Goal: Use online tool/utility

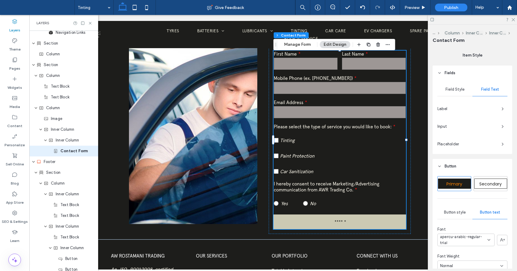
scroll to position [238, 0]
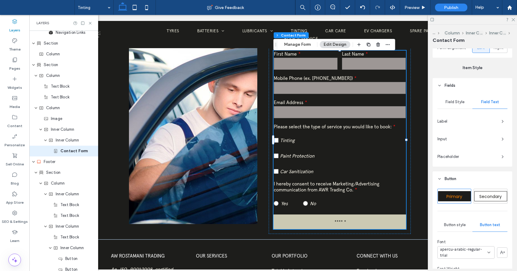
click at [459, 104] on span "Field Style" at bounding box center [455, 102] width 19 height 5
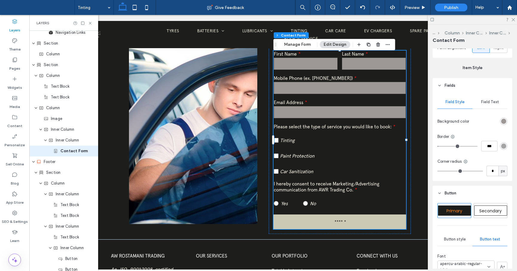
click at [505, 119] on div "rgb(157, 151, 149)" at bounding box center [503, 121] width 5 height 5
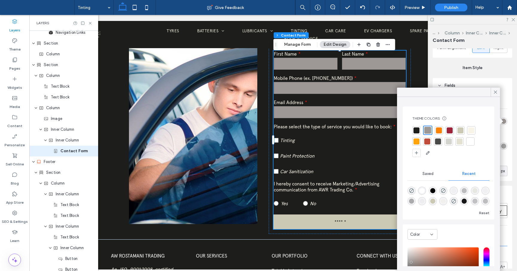
click at [449, 141] on div at bounding box center [449, 142] width 6 height 6
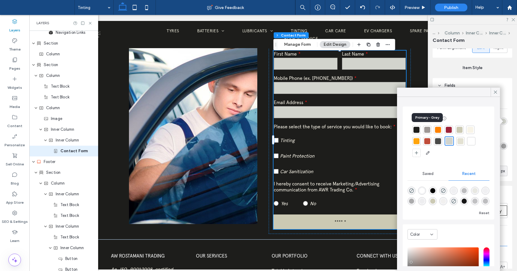
click at [427, 130] on div at bounding box center [427, 130] width 6 height 6
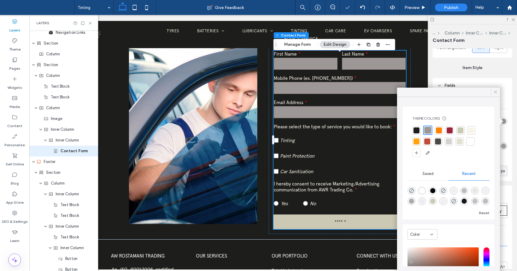
click at [496, 92] on icon at bounding box center [495, 91] width 5 height 5
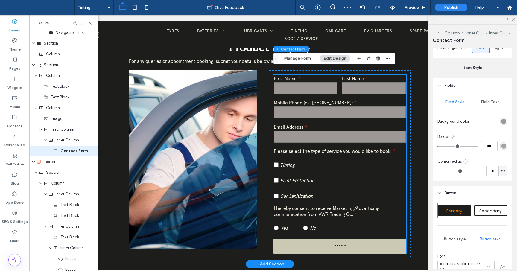
scroll to position [197, 0]
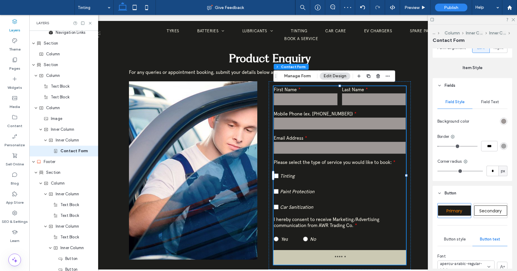
click at [297, 103] on input "text" at bounding box center [306, 99] width 64 height 12
click at [413, 8] on span "Preview" at bounding box center [412, 7] width 15 height 5
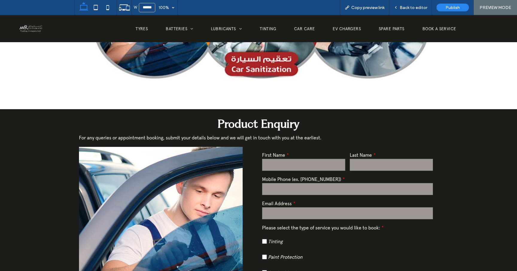
scroll to position [117, 0]
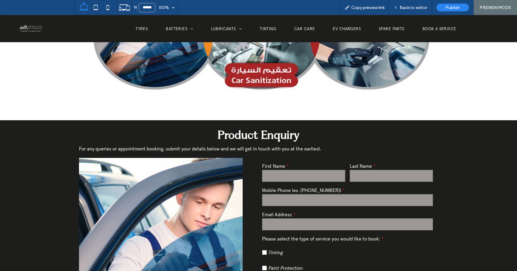
click at [278, 180] on input "text" at bounding box center [303, 176] width 83 height 12
type input "********"
click at [411, 9] on span "Back to editor" at bounding box center [414, 7] width 28 height 5
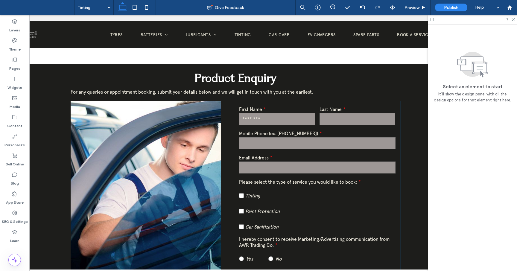
scroll to position [199, 0]
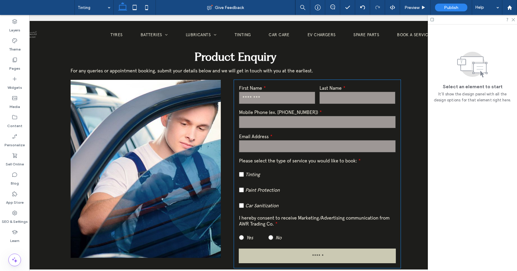
click at [311, 89] on label "First Name" at bounding box center [277, 88] width 76 height 6
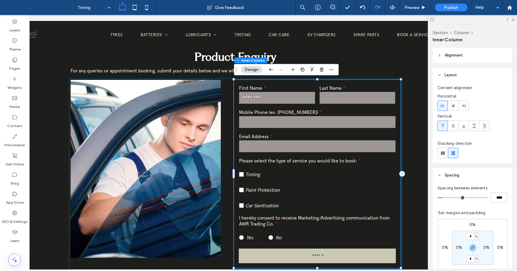
click at [315, 88] on div "First Name ********" at bounding box center [277, 95] width 81 height 24
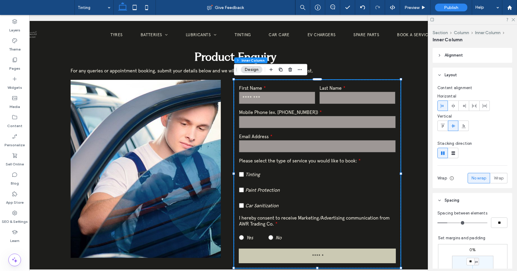
click at [316, 88] on div "First Name ********" at bounding box center [277, 95] width 81 height 24
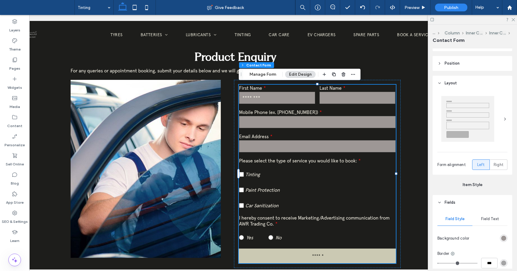
scroll to position [218, 0]
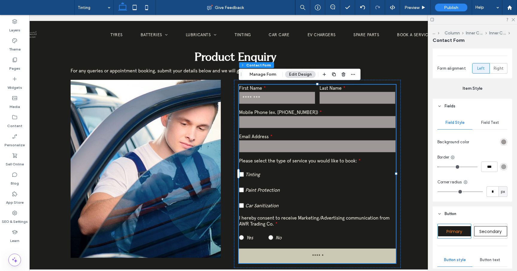
click at [504, 141] on div "rgb(157, 151, 149)" at bounding box center [503, 141] width 5 height 5
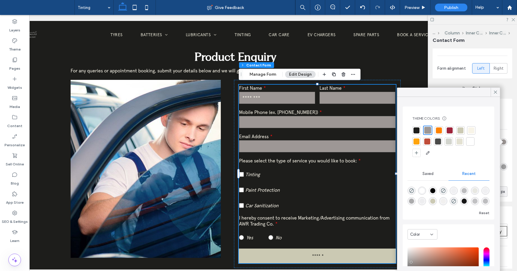
click at [459, 130] on div at bounding box center [461, 131] width 6 height 6
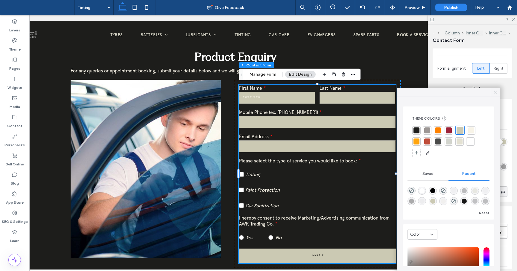
click at [493, 92] on icon at bounding box center [495, 91] width 5 height 5
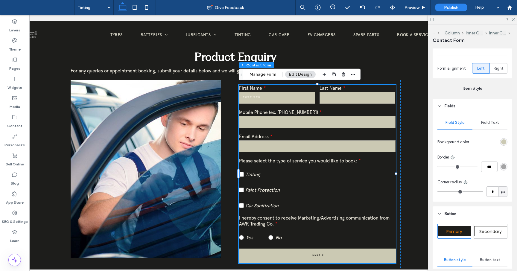
click at [493, 124] on span "Field Text" at bounding box center [490, 122] width 18 height 5
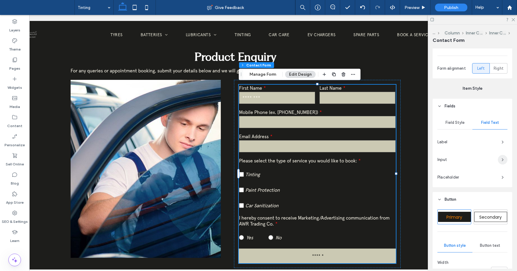
click at [504, 160] on icon "button" at bounding box center [502, 159] width 5 height 5
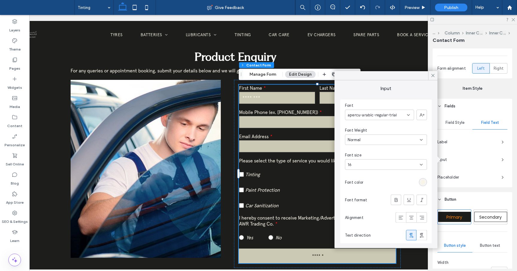
click at [424, 184] on div "rgb(248, 244, 232)" at bounding box center [423, 182] width 5 height 5
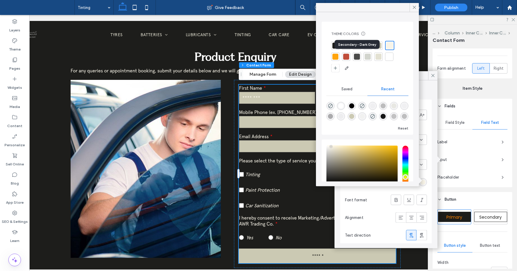
click at [357, 56] on div at bounding box center [357, 57] width 6 height 6
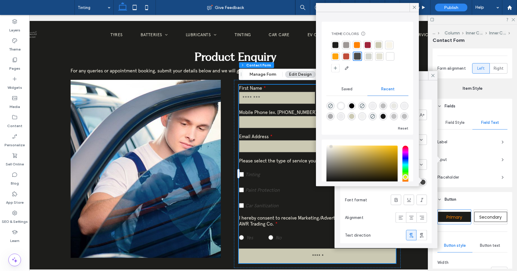
click at [333, 46] on div at bounding box center [336, 45] width 6 height 6
click at [350, 44] on div at bounding box center [347, 46] width 6 height 6
click at [380, 56] on div at bounding box center [379, 57] width 6 height 6
click at [391, 56] on div at bounding box center [390, 56] width 6 height 6
click at [390, 44] on div at bounding box center [389, 45] width 6 height 6
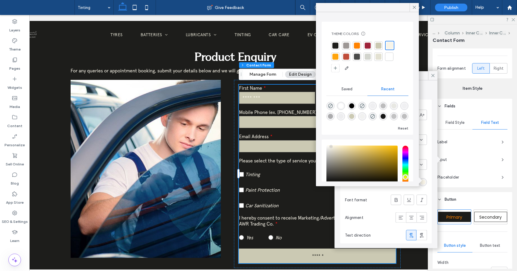
click at [388, 59] on div at bounding box center [389, 57] width 6 height 6
type input "***"
click at [415, 5] on icon at bounding box center [414, 7] width 5 height 5
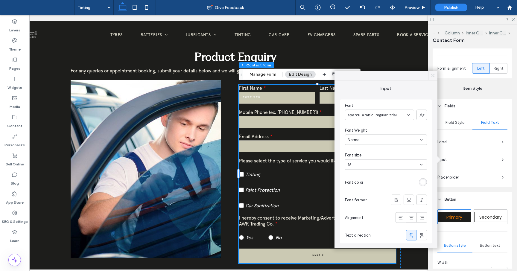
click at [430, 74] on icon at bounding box center [432, 75] width 5 height 5
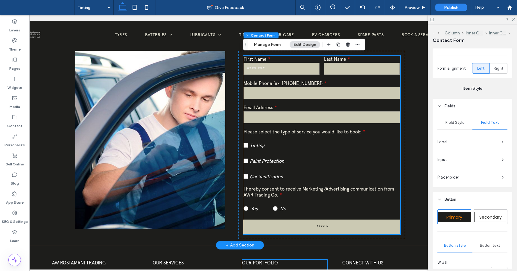
scroll to position [188, 0]
